Goal: Information Seeking & Learning: Check status

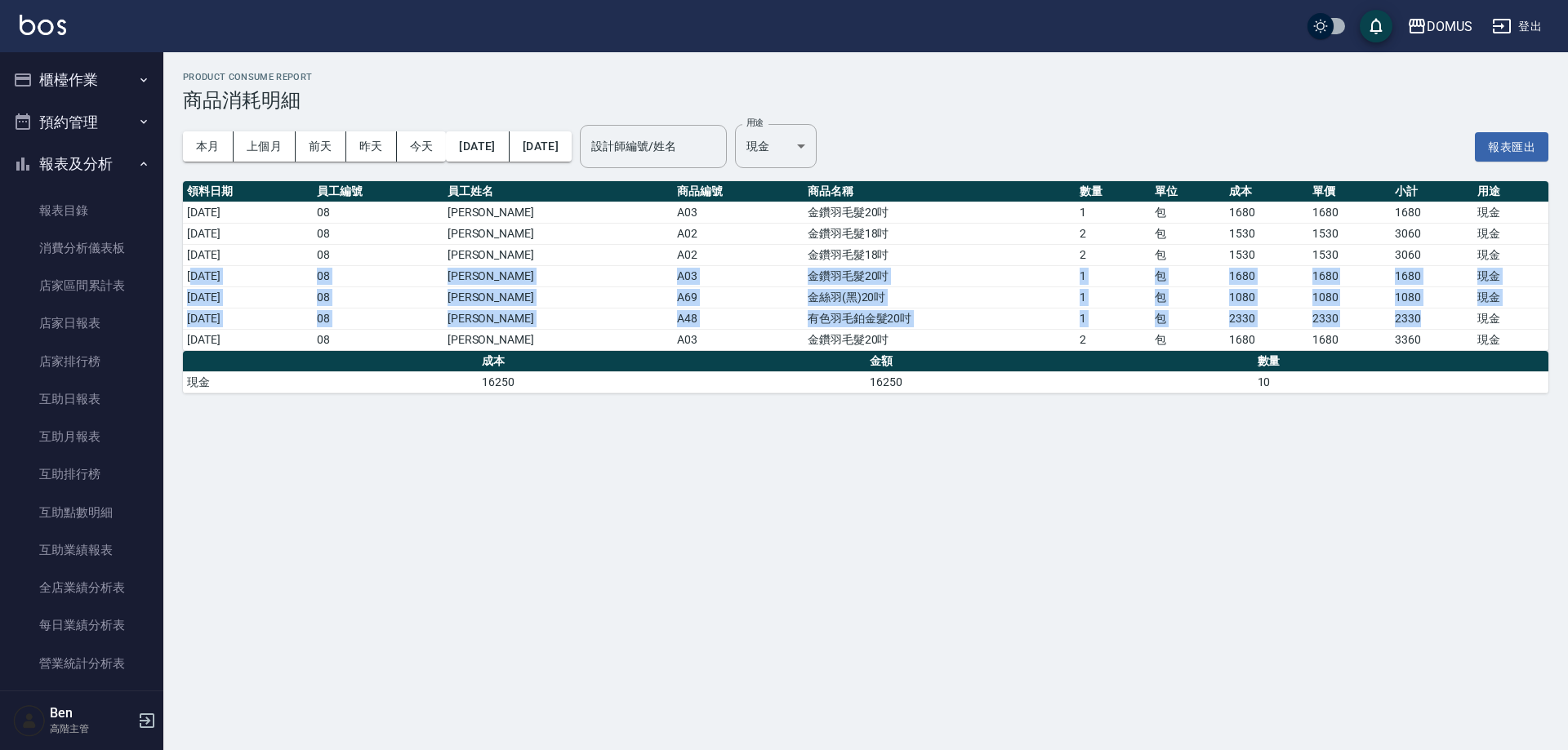
scroll to position [572, 0]
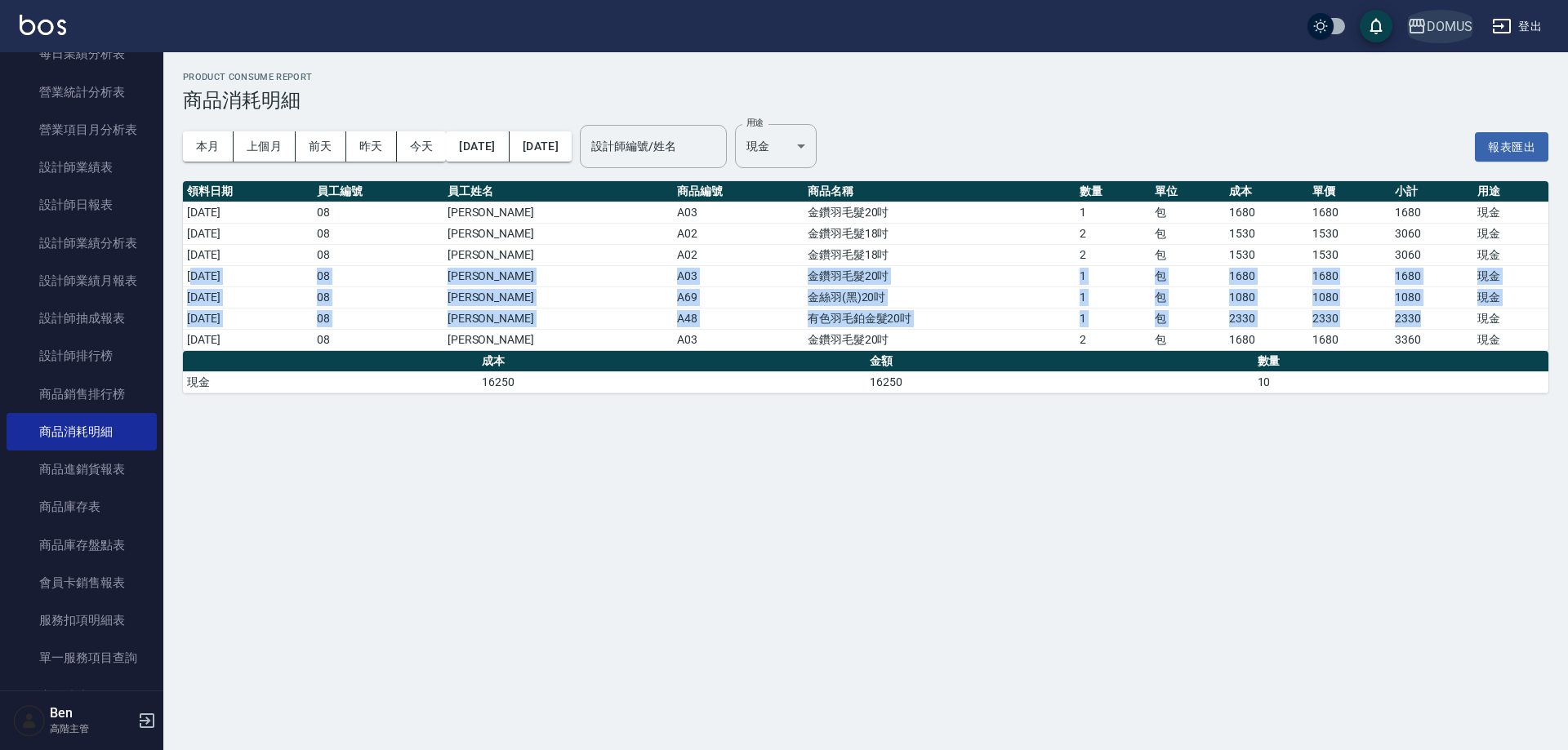
click at [1447, 14] on button "DOMUS" at bounding box center [1439, 26] width 78 height 34
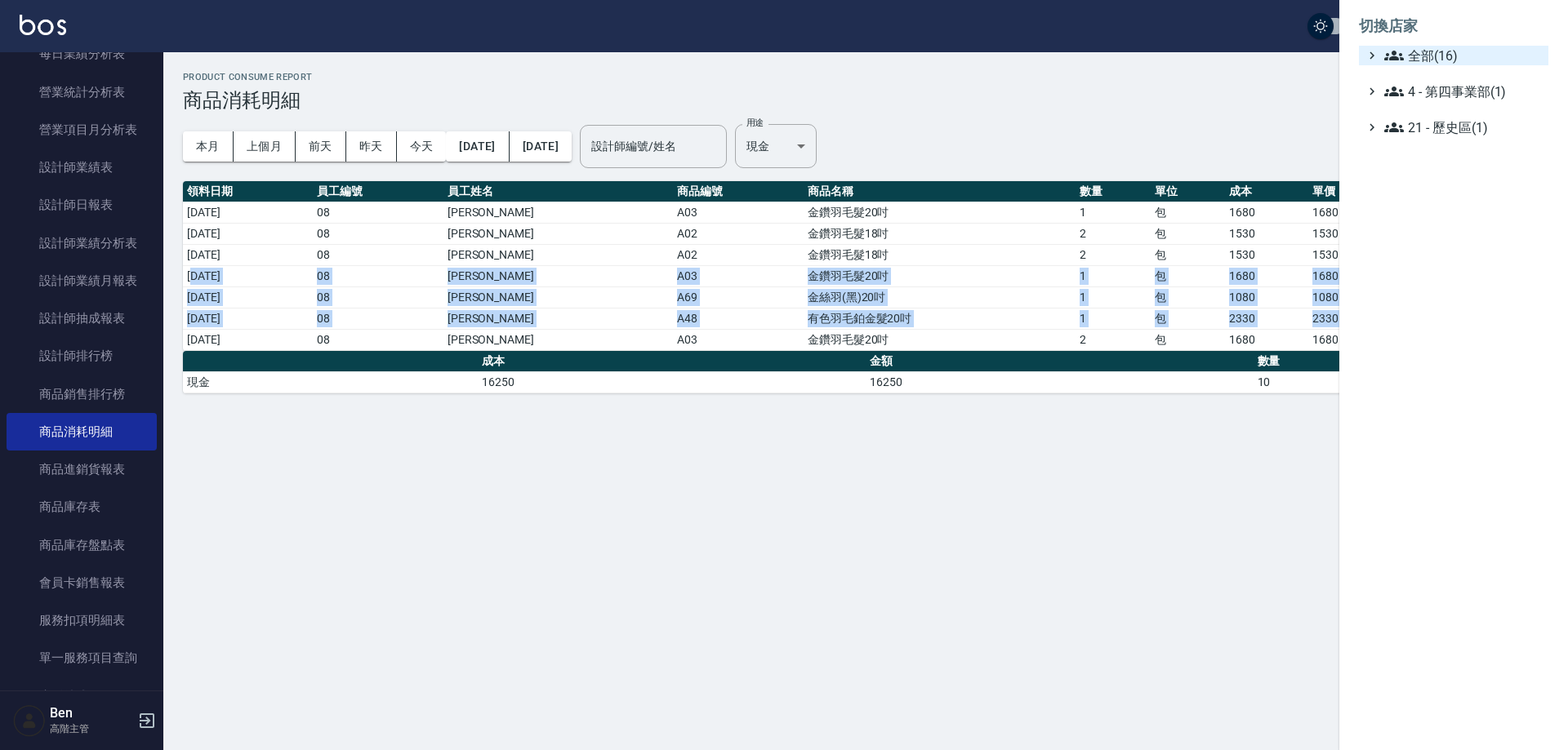
click at [1448, 53] on span "全部(16)" at bounding box center [1462, 56] width 157 height 20
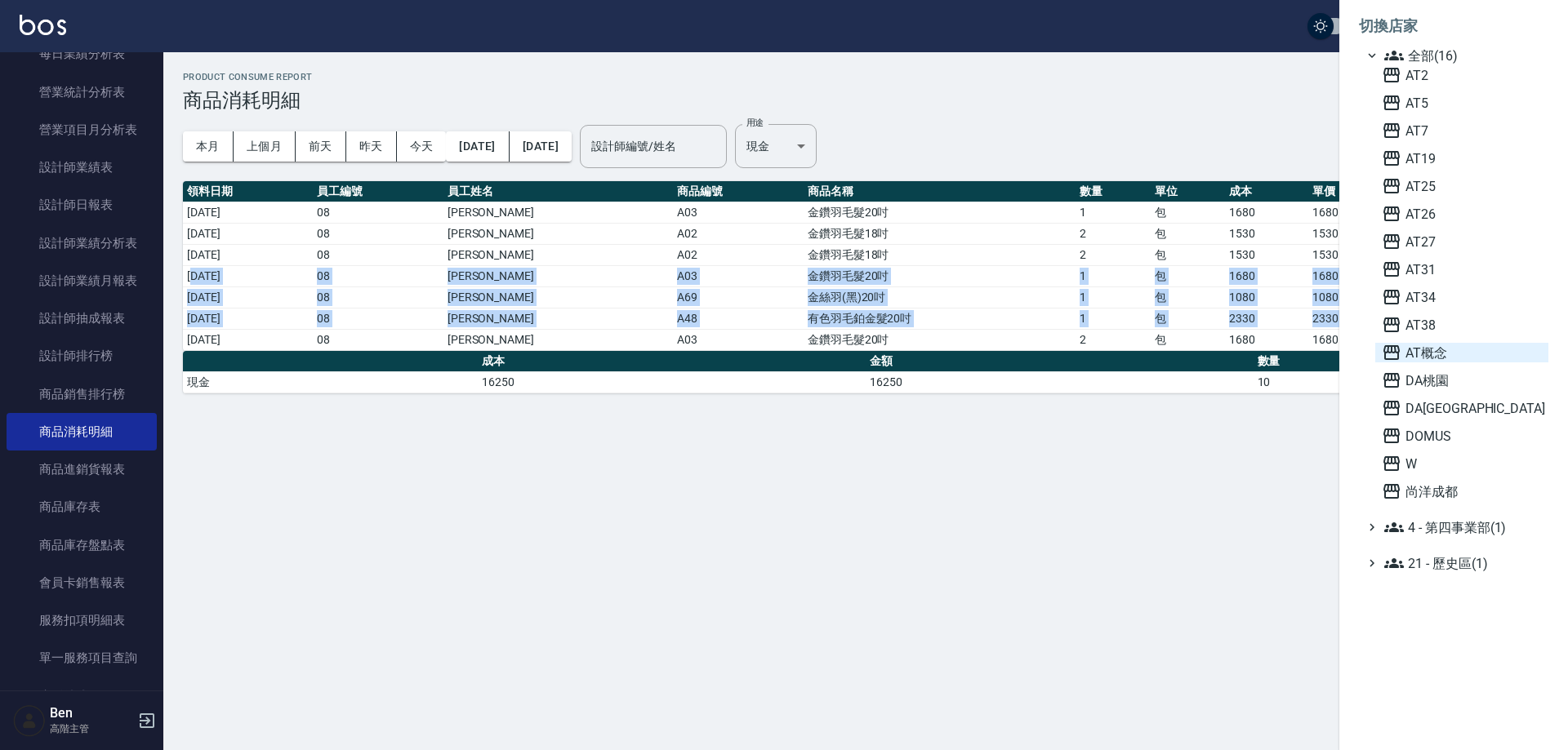
click at [1467, 353] on span "AT概念" at bounding box center [1462, 352] width 160 height 20
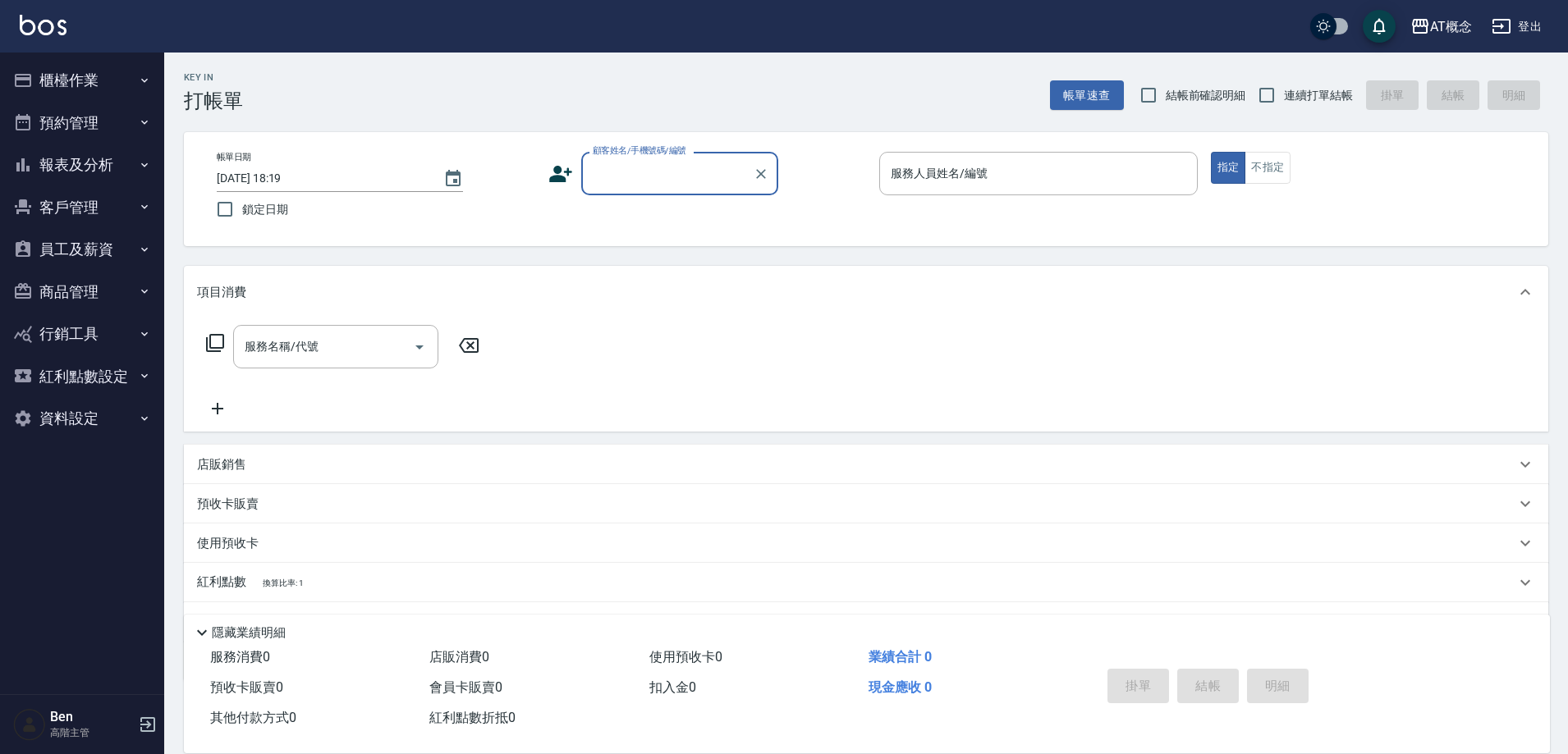
click at [121, 163] on button "報表及分析" at bounding box center [81, 165] width 151 height 43
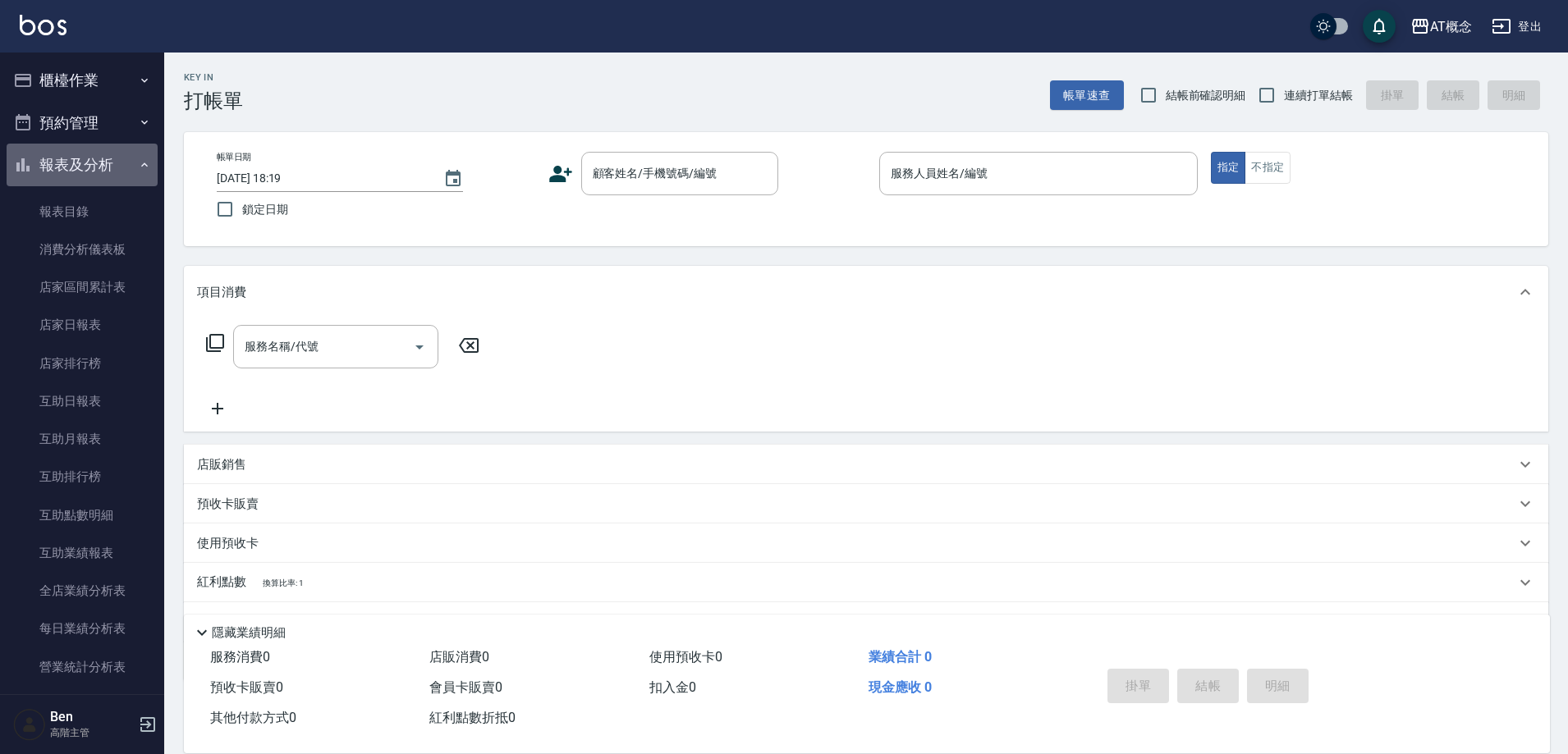
click at [121, 163] on button "報表及分析" at bounding box center [81, 165] width 151 height 43
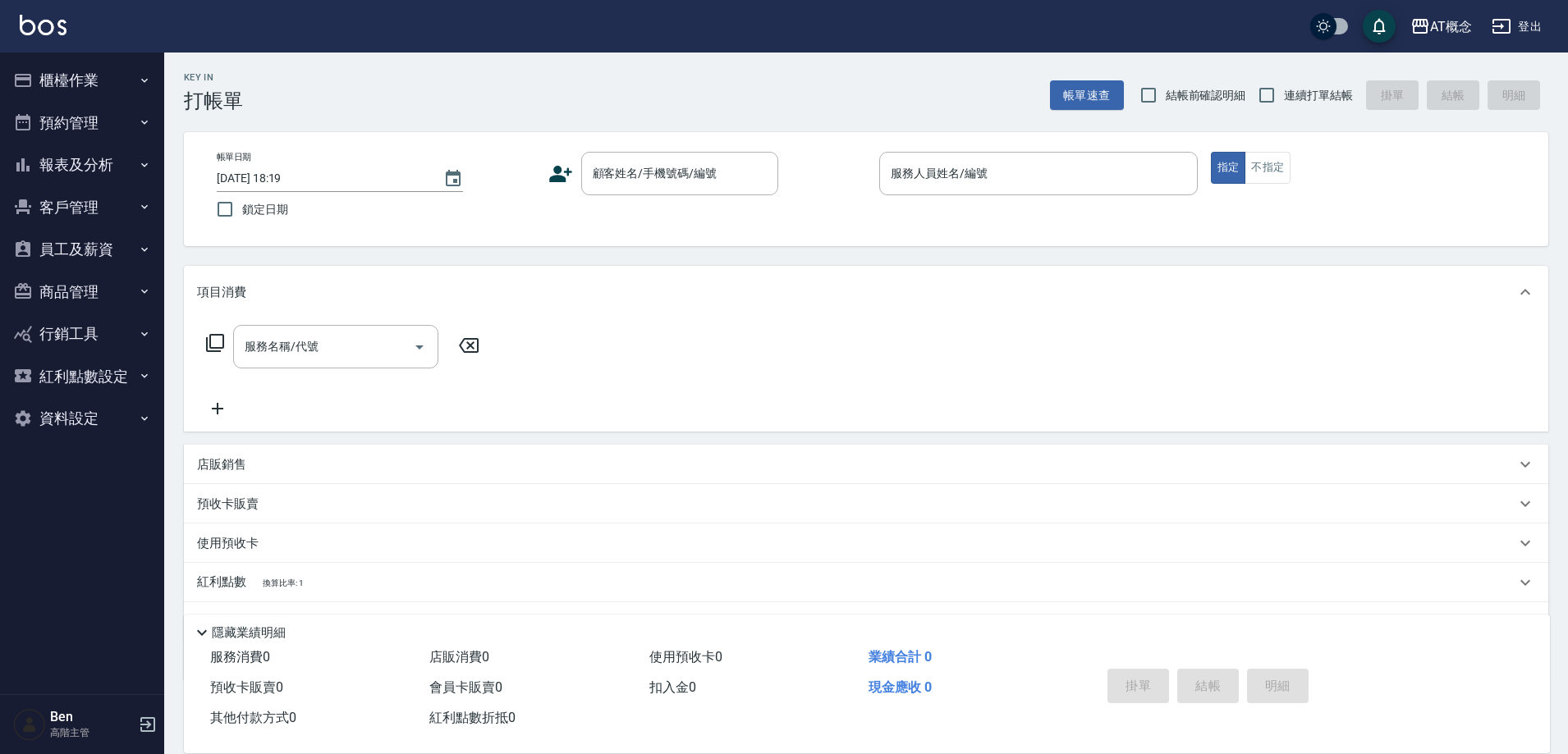
click at [116, 160] on button "報表及分析" at bounding box center [81, 165] width 151 height 43
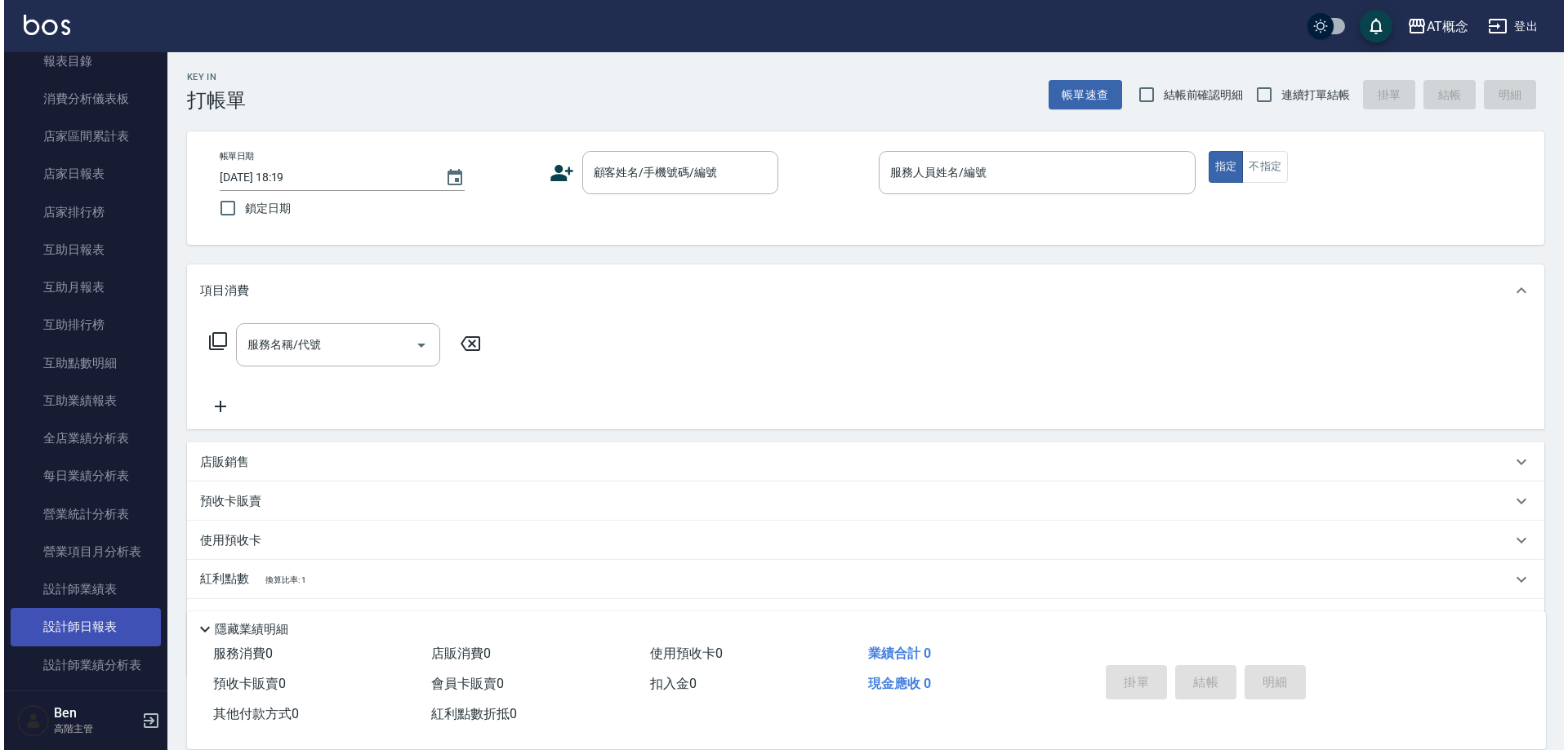
scroll to position [408, 0]
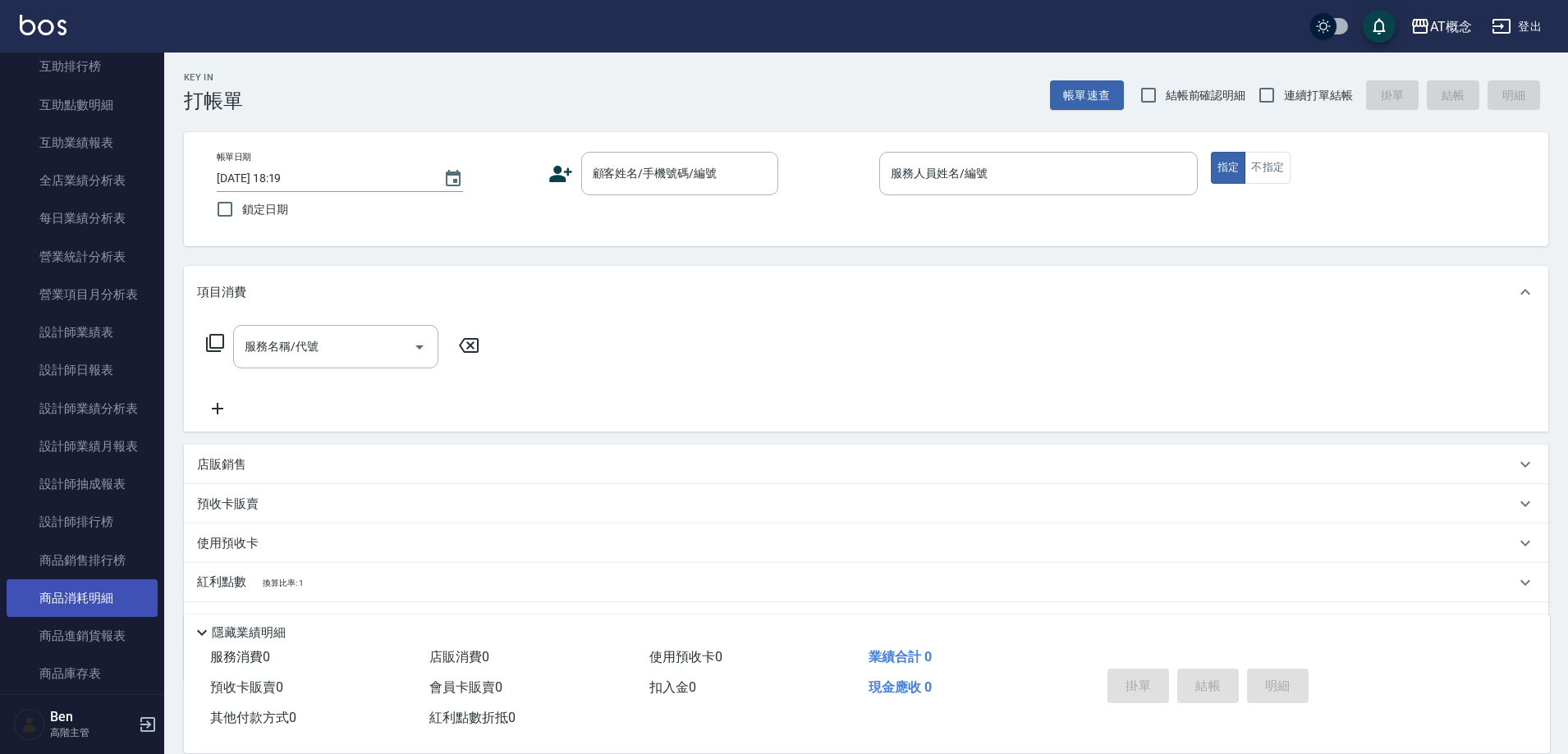
click at [83, 590] on link "商品消耗明細" at bounding box center [81, 599] width 151 height 38
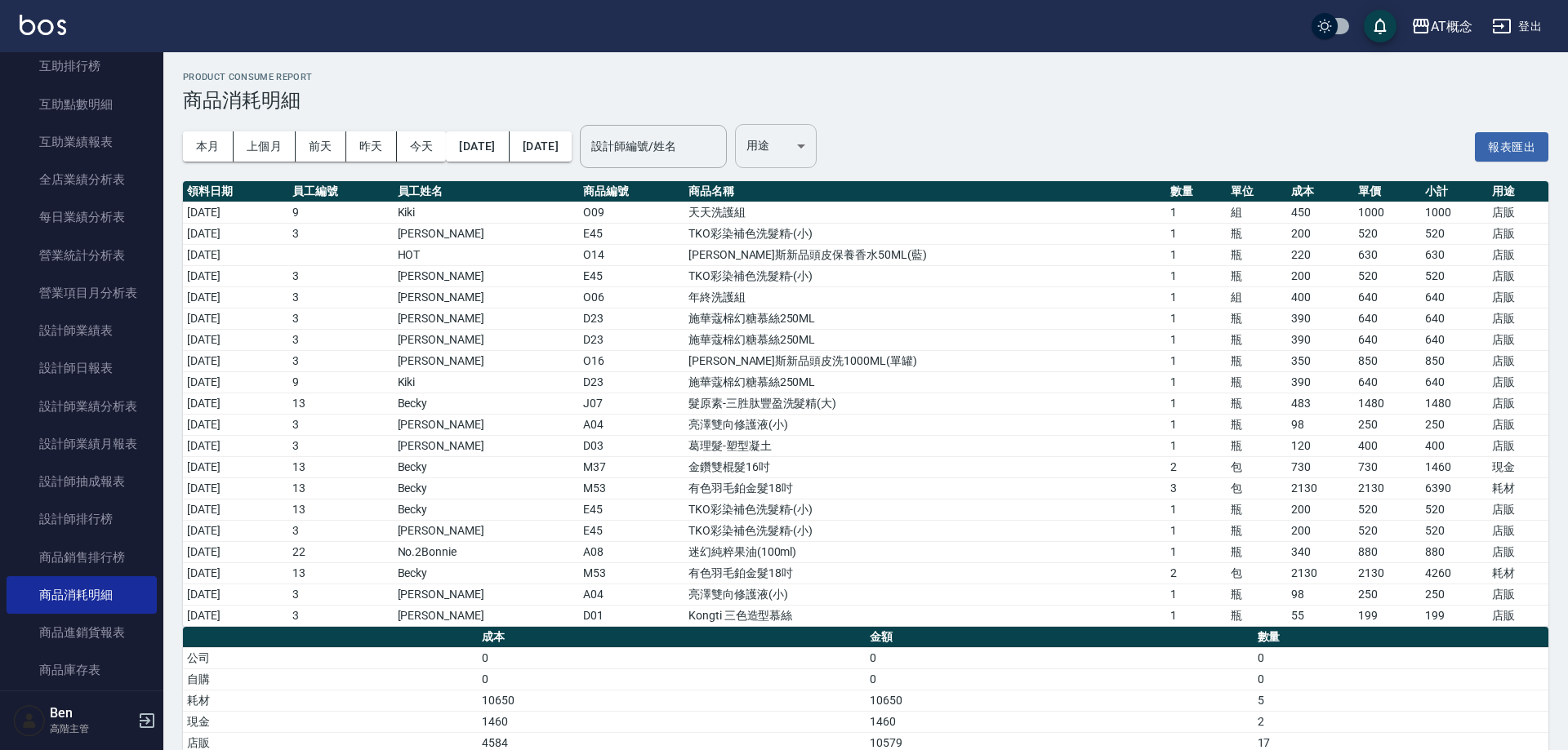
click at [866, 135] on body "AT概念 登出 櫃檯作業 打帳單 帳單列表 掛單列表 座位開單 營業儀表板 現金收支登錄 高階收支登錄 材料自購登錄 每日結帳 排班表 現場電腦打卡 掃碼打卡…" at bounding box center [784, 398] width 1568 height 795
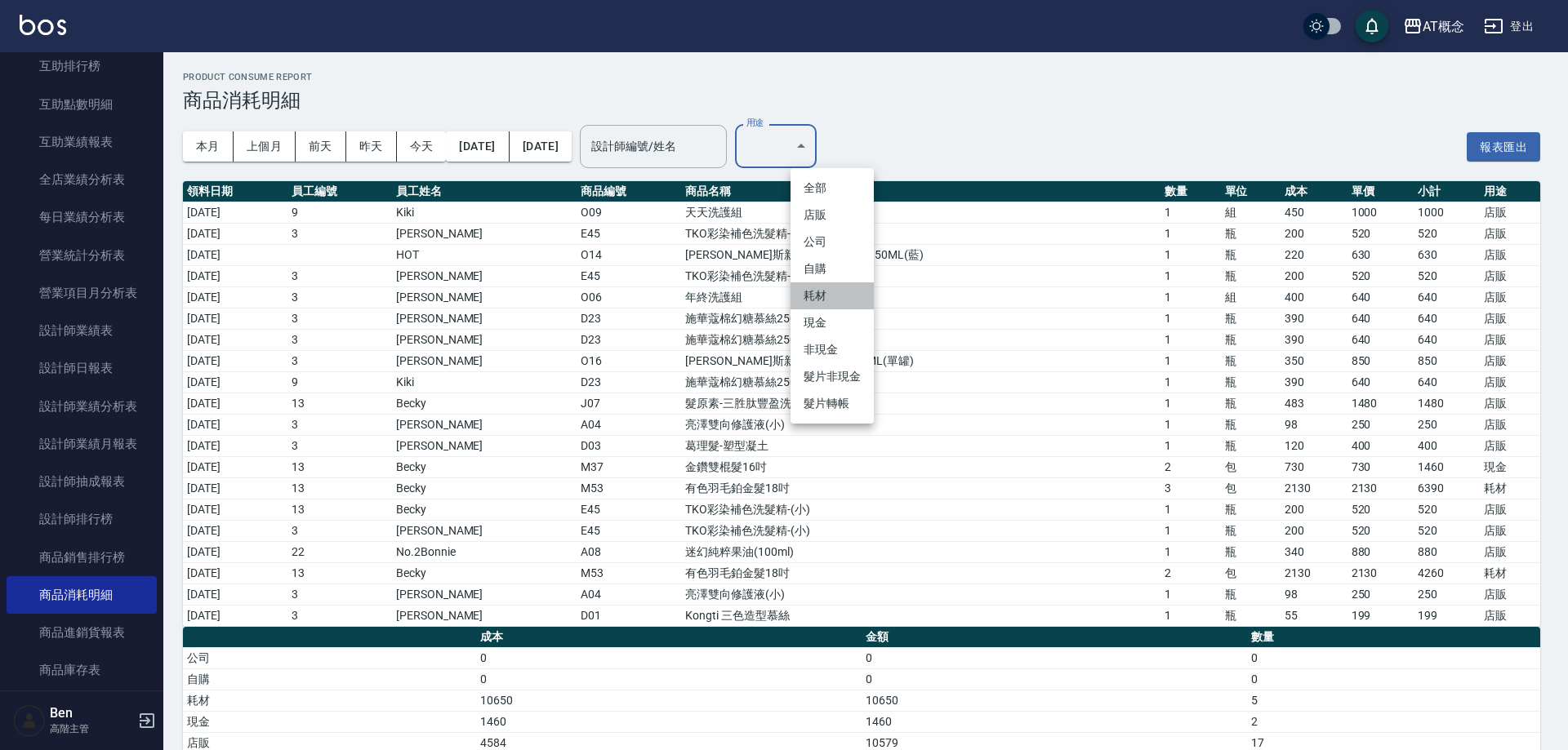
click at [846, 302] on li "耗材" at bounding box center [832, 296] width 83 height 27
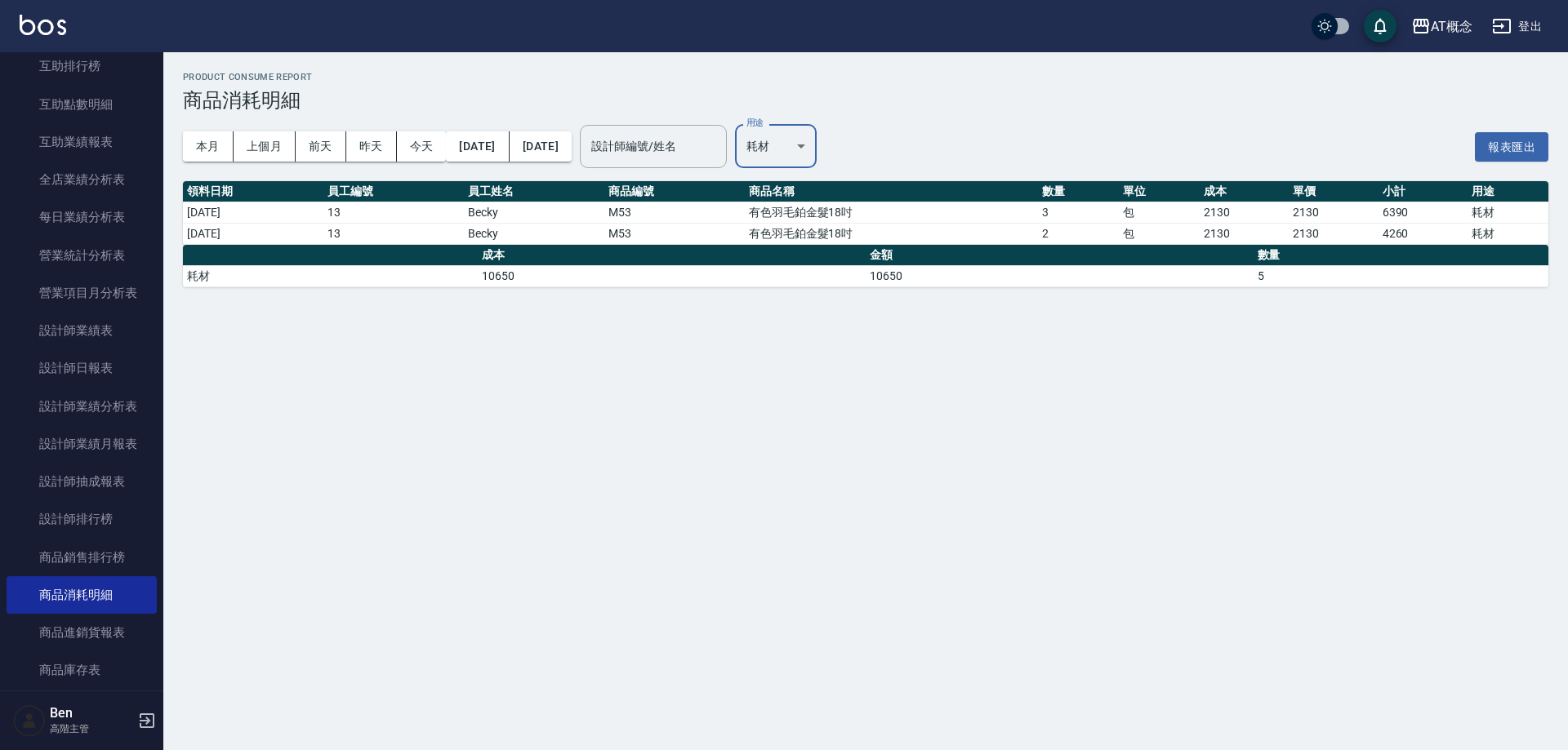
click at [845, 146] on body "AT概念 登出 櫃檯作業 打帳單 帳單列表 掛單列表 座位開單 營業儀表板 現金收支登錄 高階收支登錄 材料自購登錄 每日結帳 排班表 現場電腦打卡 掃碼打卡…" at bounding box center [784, 375] width 1568 height 750
click at [819, 317] on li "現金" at bounding box center [832, 322] width 83 height 27
type input "現金"
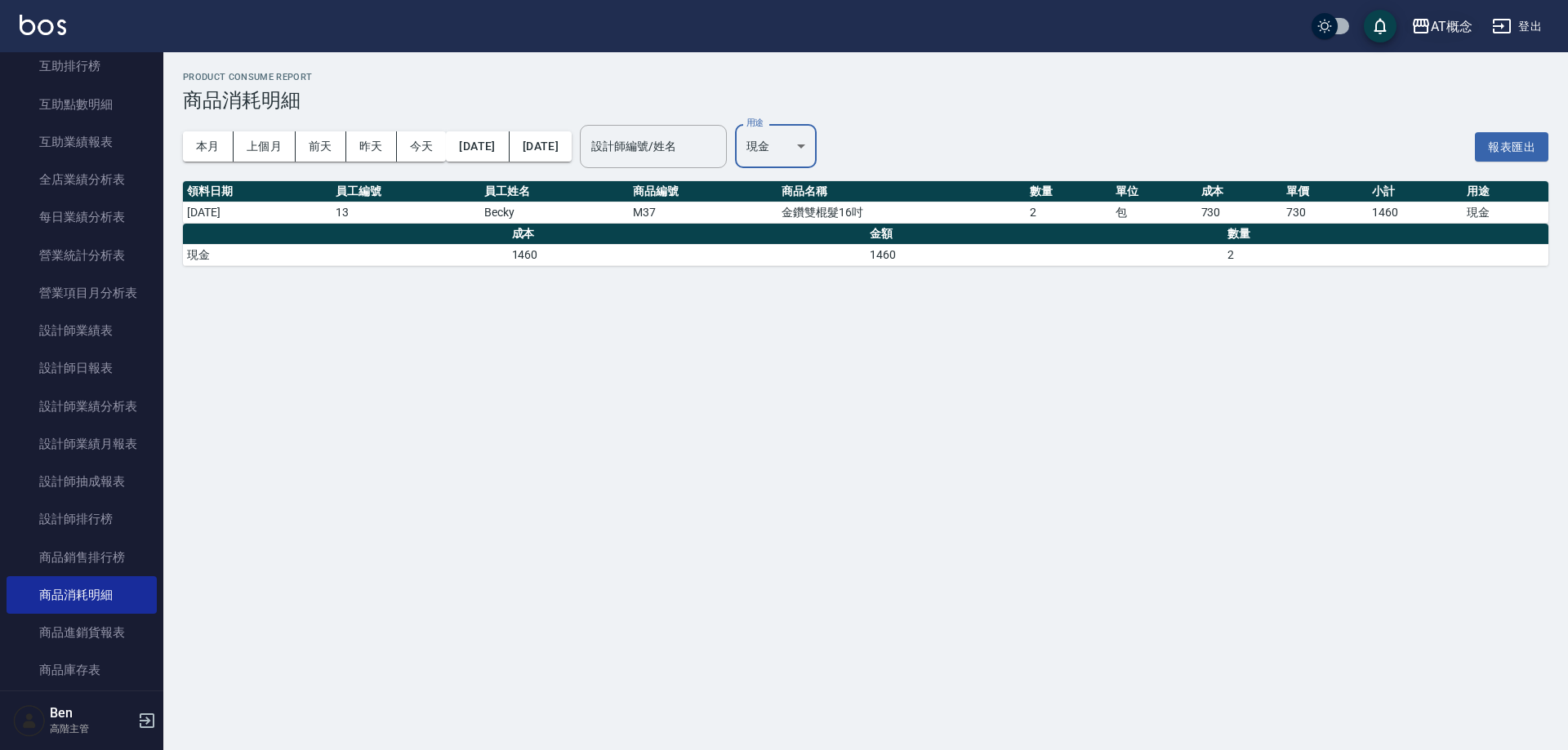
click at [1455, 31] on div "AT概念" at bounding box center [1451, 26] width 41 height 21
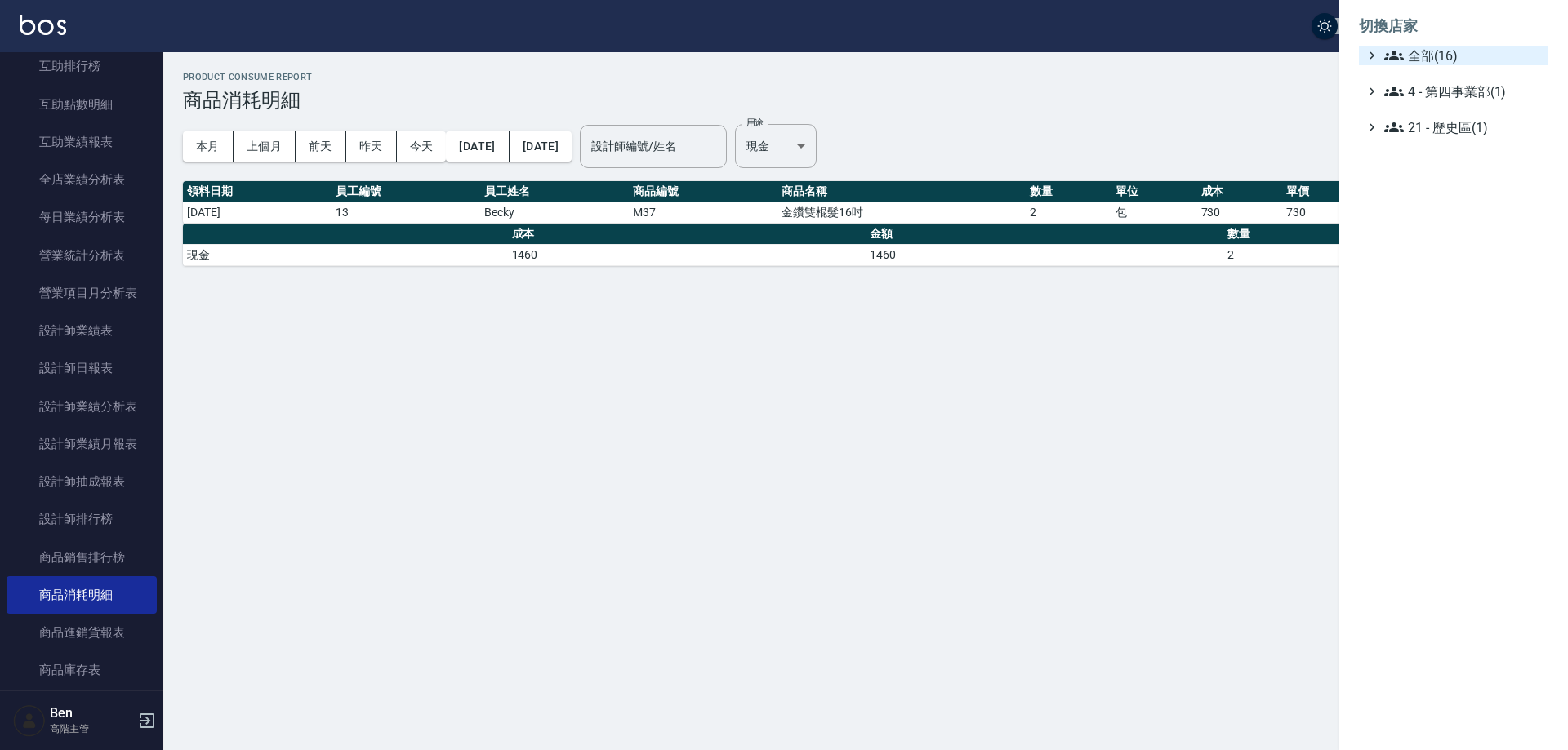
click at [1457, 49] on span "全部(16)" at bounding box center [1462, 56] width 157 height 20
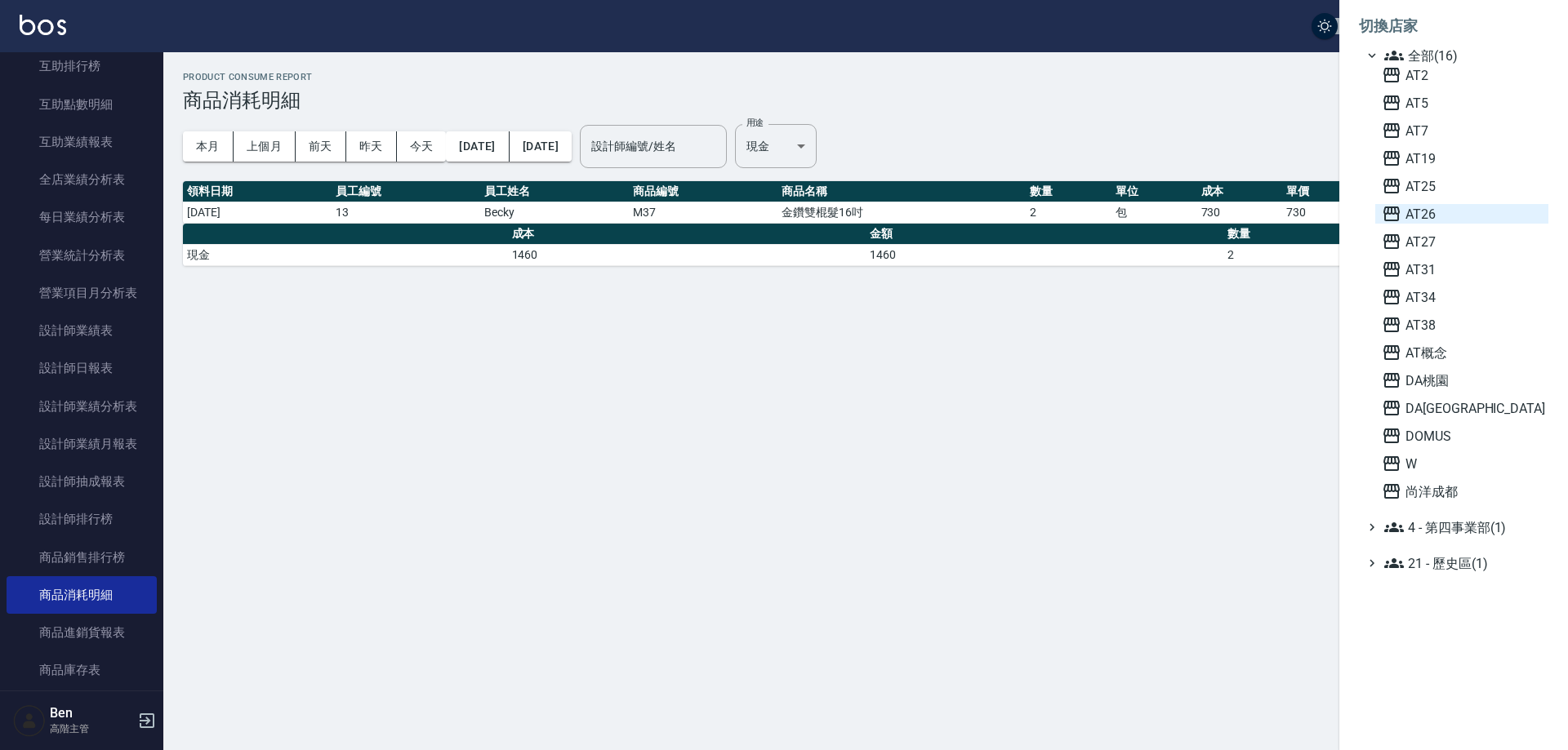
click at [1446, 217] on span "AT26" at bounding box center [1462, 214] width 160 height 20
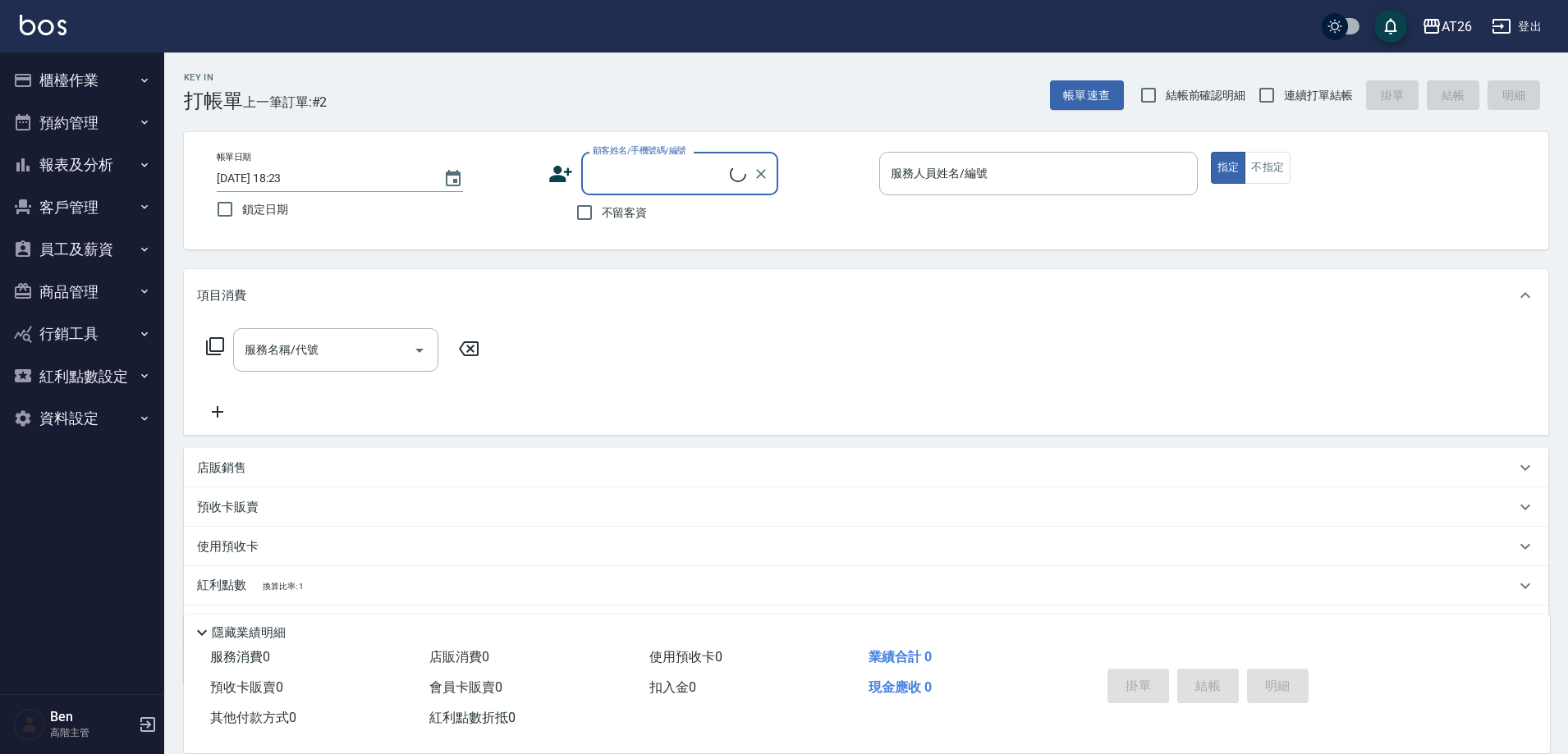
click at [113, 133] on button "預約管理" at bounding box center [81, 122] width 151 height 43
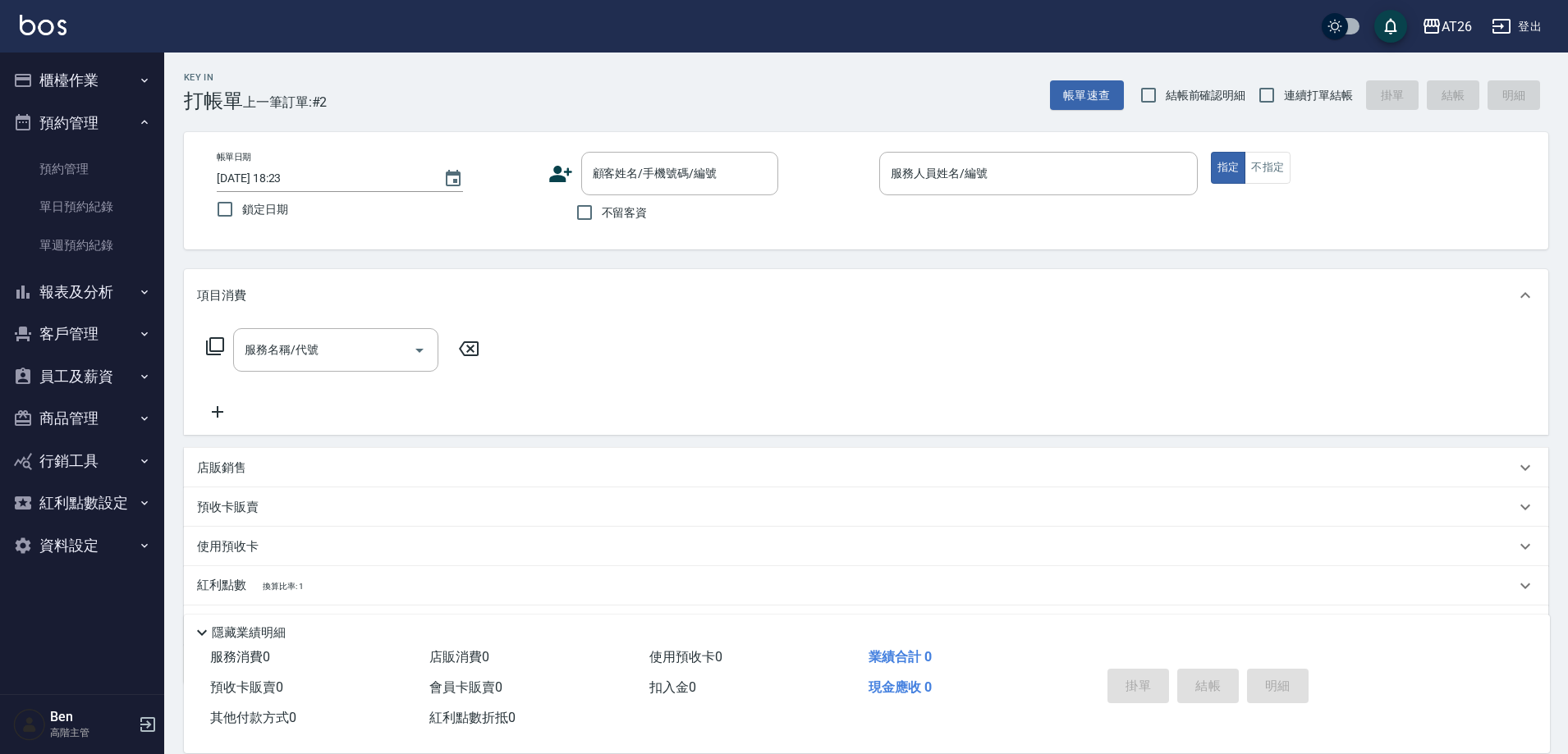
click at [129, 133] on button "預約管理" at bounding box center [81, 122] width 151 height 43
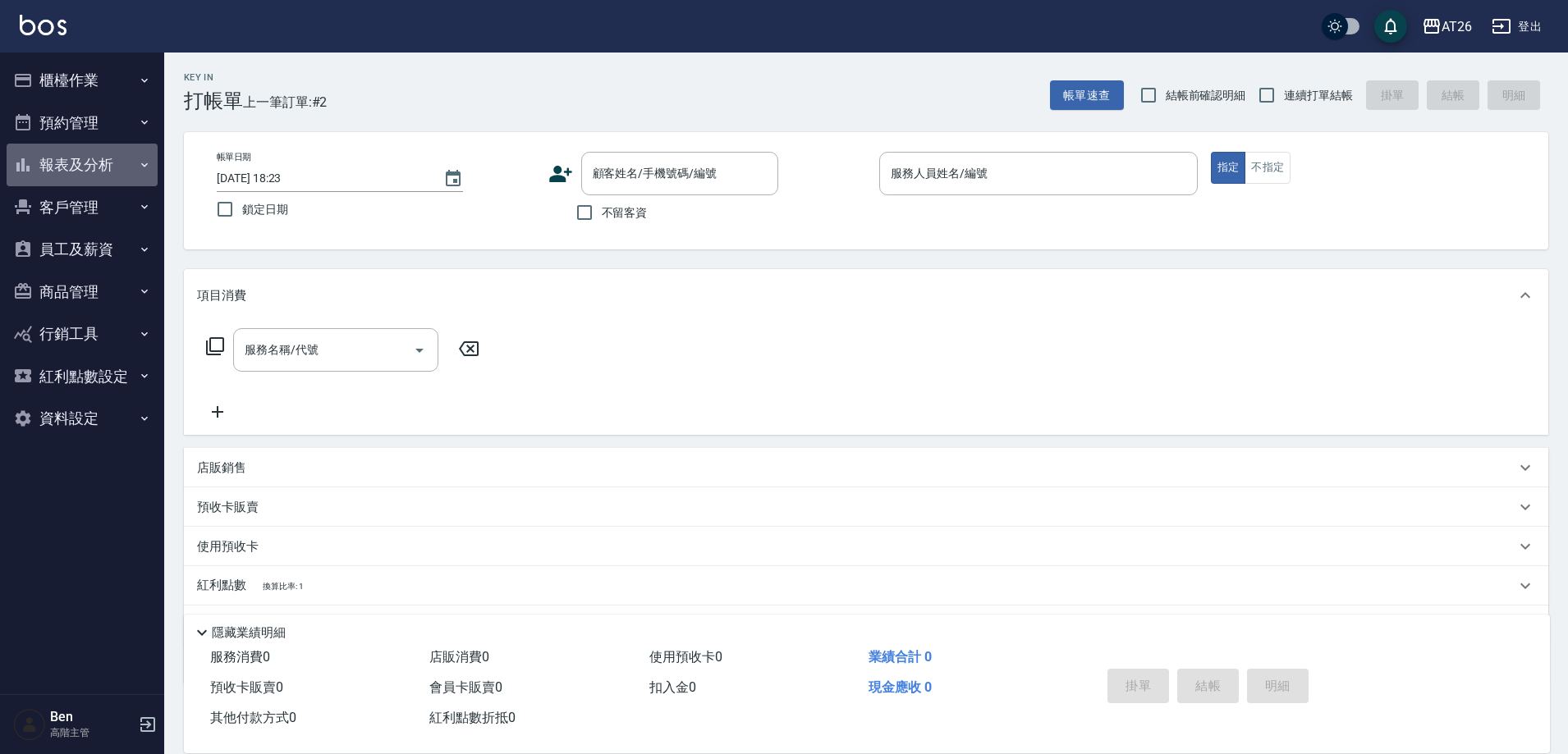
click at [127, 166] on button "報表及分析" at bounding box center [81, 165] width 151 height 43
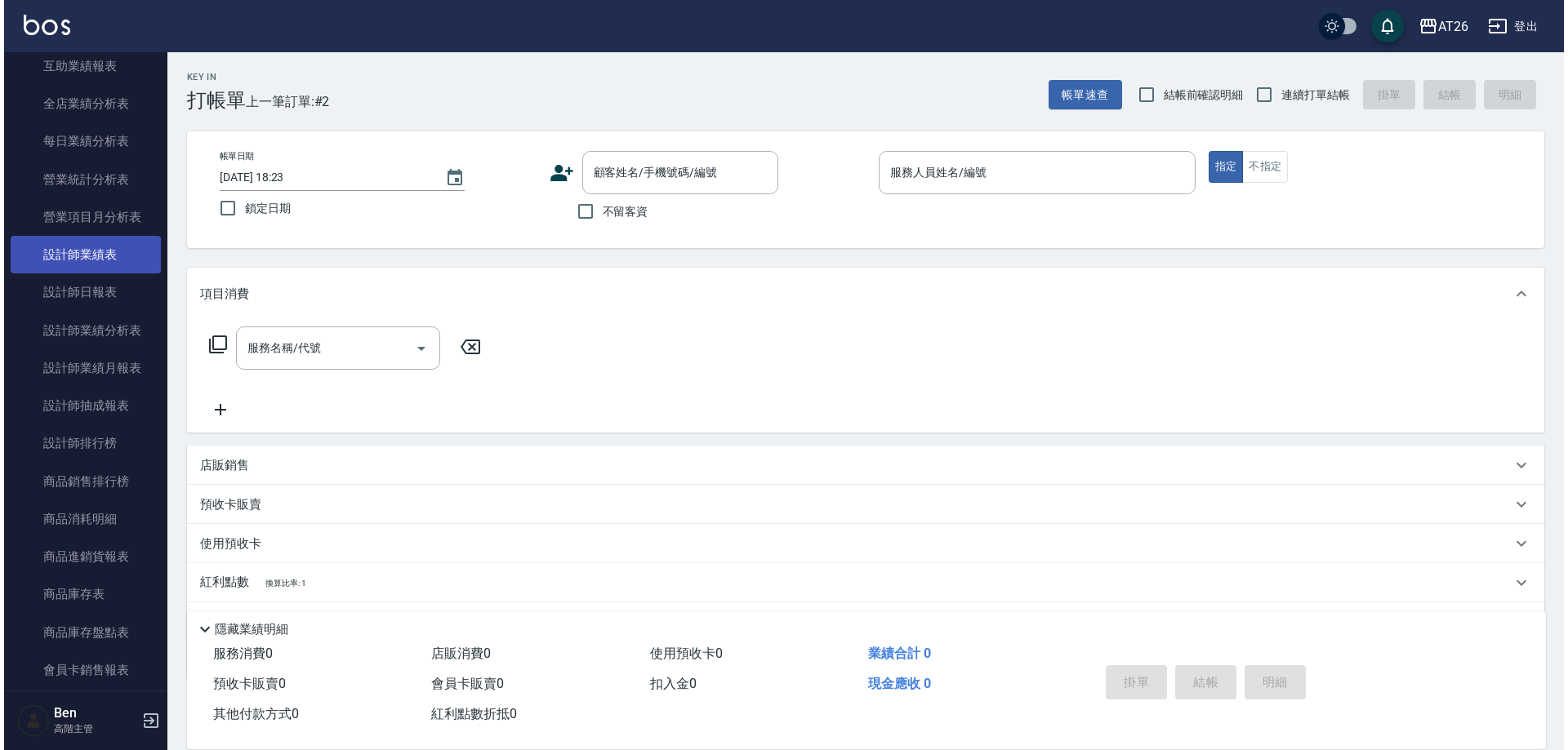
scroll to position [490, 0]
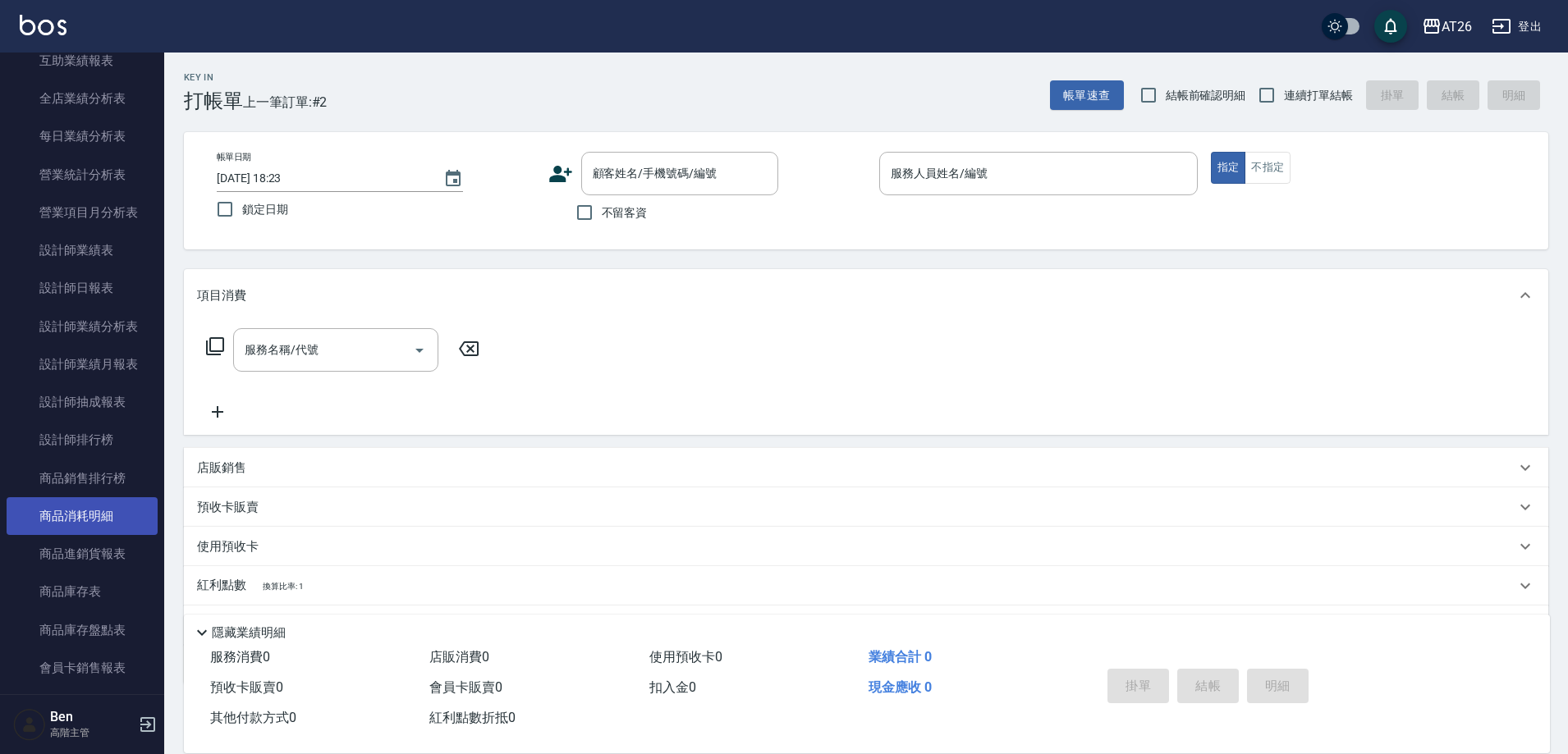
click at [76, 514] on link "商品消耗明細" at bounding box center [81, 516] width 151 height 38
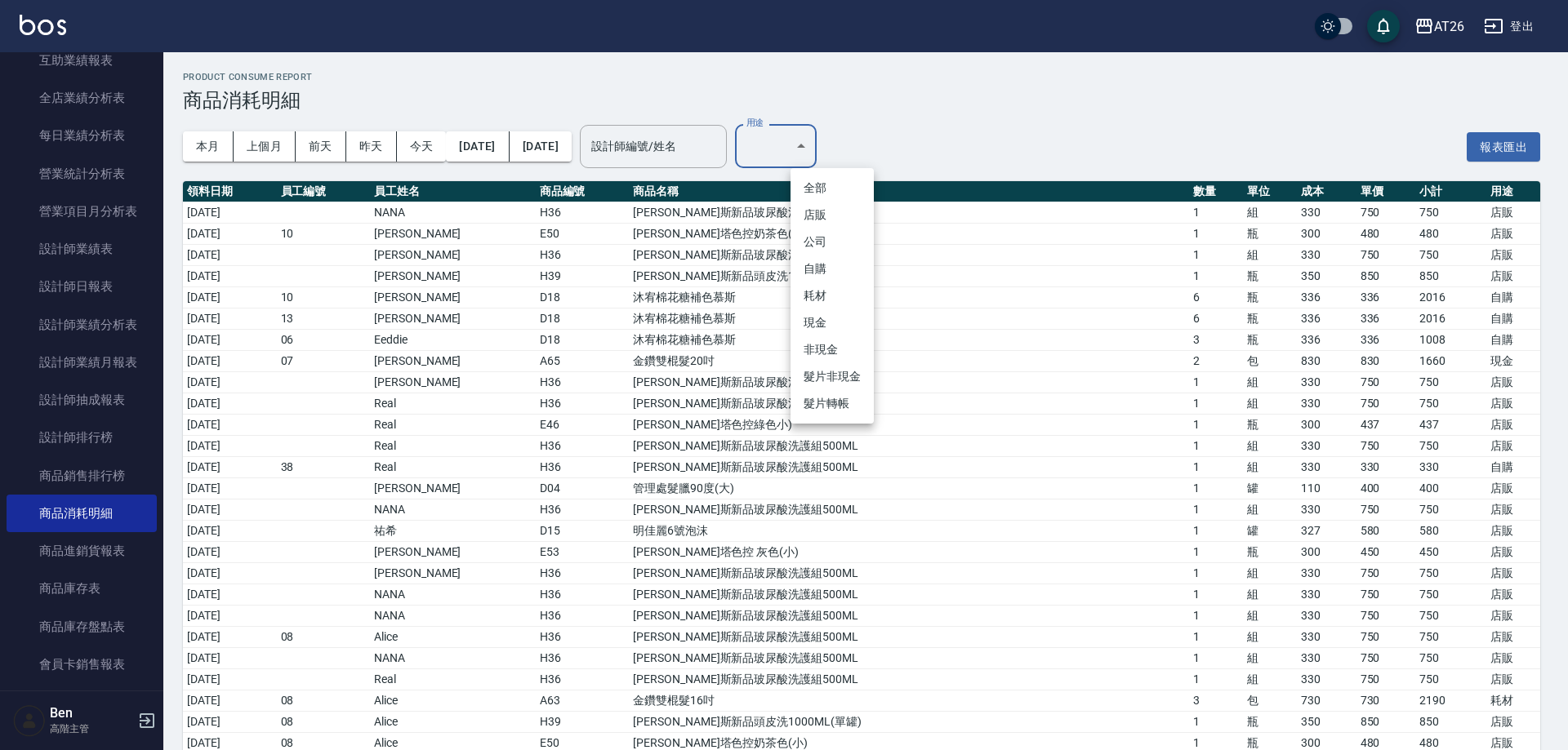
click at [830, 319] on li "現金" at bounding box center [832, 322] width 83 height 27
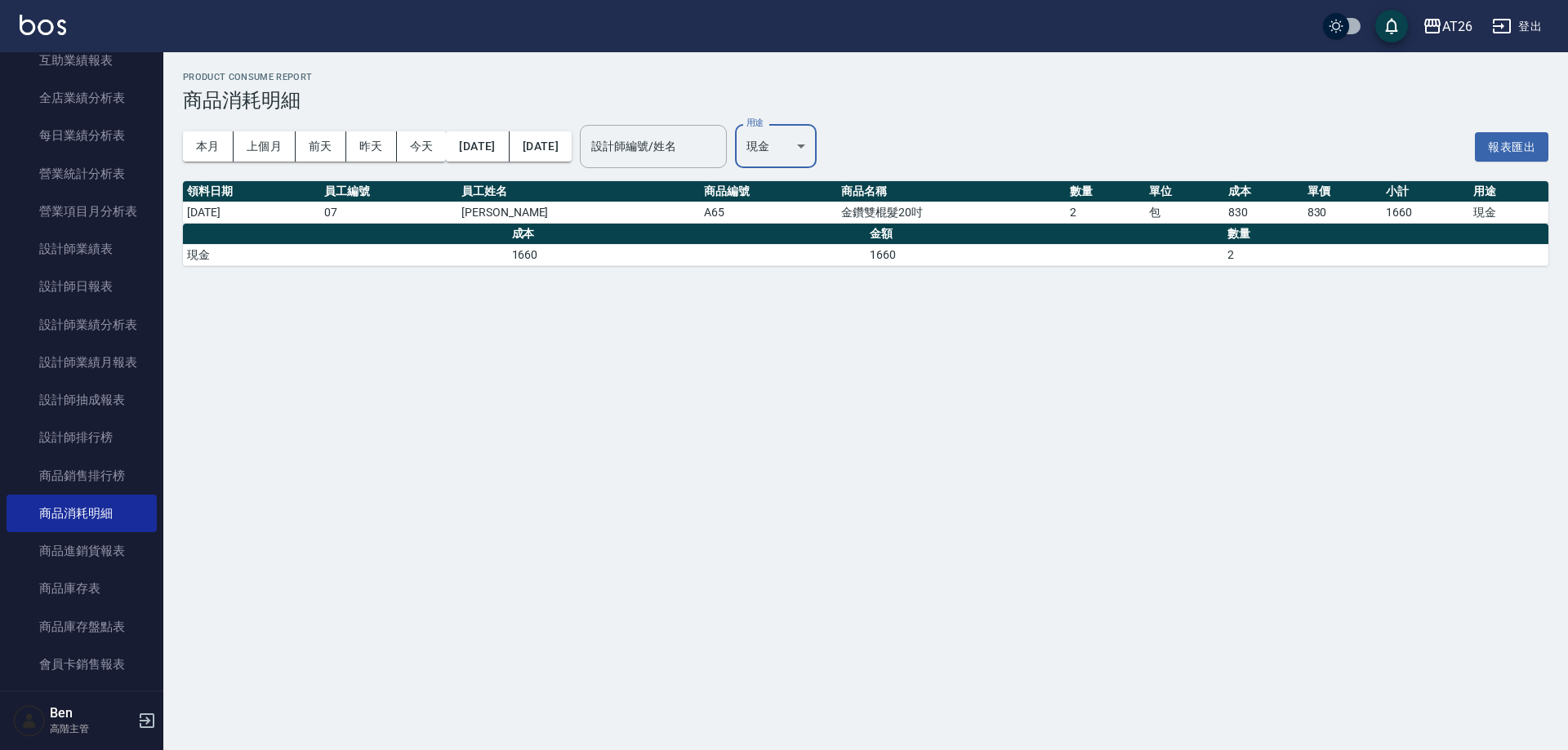
click at [829, 139] on body "AT26 登出 櫃檯作業 打帳單 帳單列表 掛單列表 座位開單 營業儀表板 現金收支登錄 高階收支登錄 材料自購登錄 每日結帳 排班表 現場電腦打卡 掃碼打卡…" at bounding box center [784, 375] width 1568 height 750
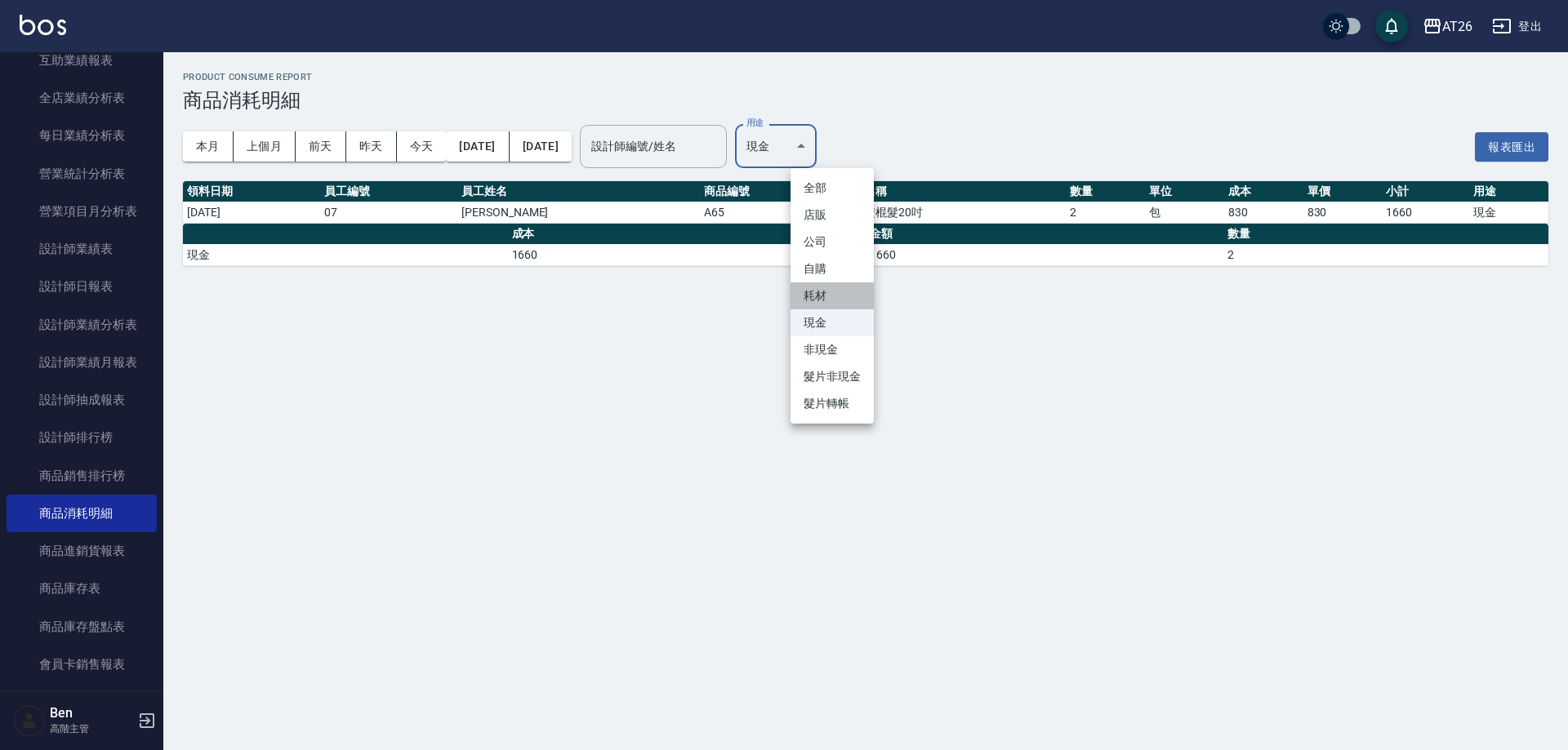
click at [823, 291] on li "耗材" at bounding box center [832, 296] width 83 height 27
type input "耗材"
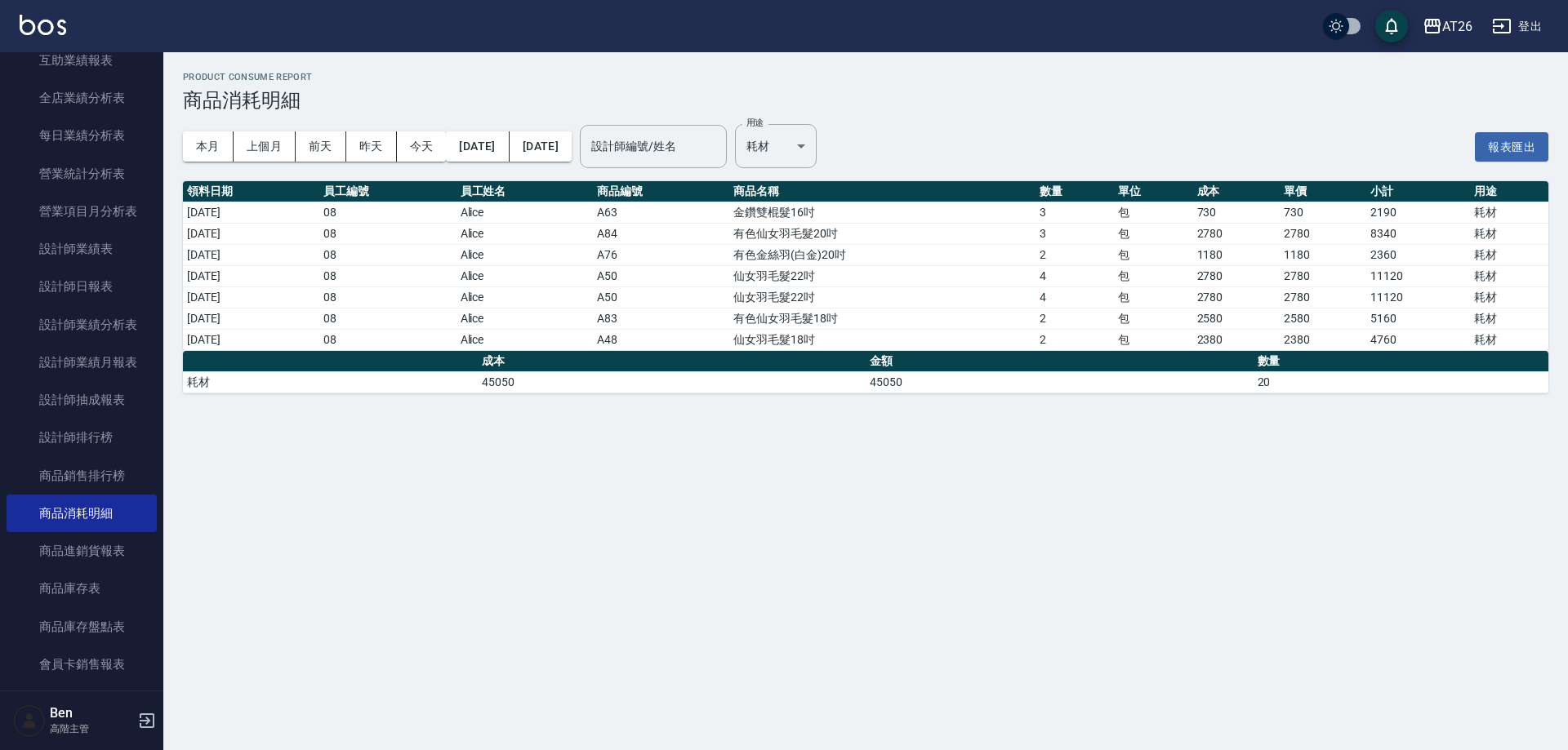
drag, startPoint x: 230, startPoint y: 296, endPoint x: 1345, endPoint y: 299, distance: 1115.0
click at [1345, 299] on tr "[DATE] 08 Alice A50 仙女羽毛髮22吋 4 包 2780 2780 11120 耗材" at bounding box center [865, 297] width 1365 height 22
